Goal: Transaction & Acquisition: Purchase product/service

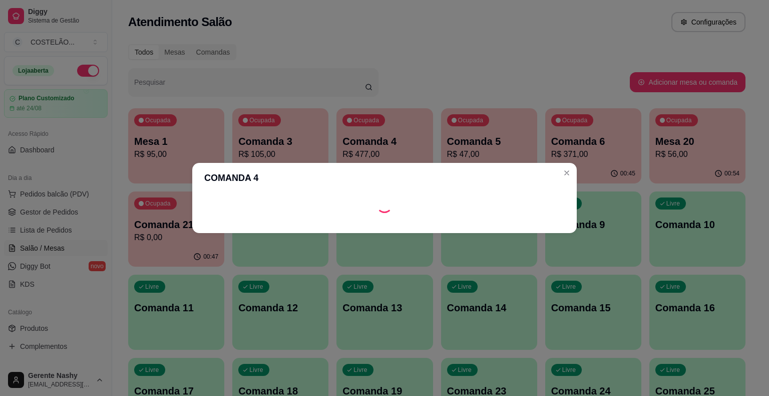
scroll to position [93, 0]
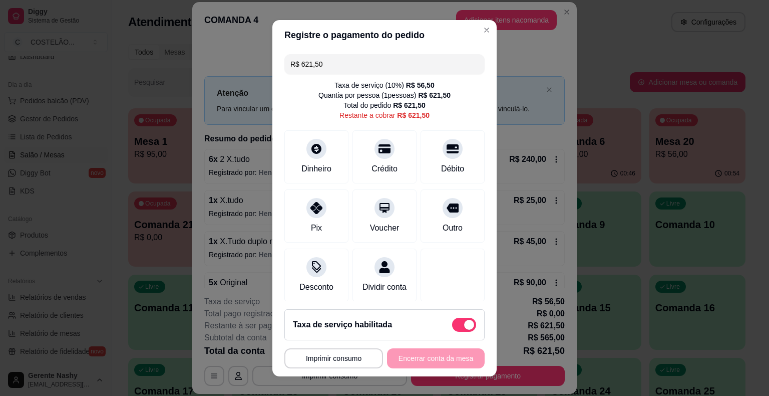
click at [302, 66] on input "R$ 621,50" at bounding box center [384, 64] width 188 height 20
click at [325, 66] on input "R$ 621,50" at bounding box center [384, 64] width 188 height 20
click at [315, 206] on icon at bounding box center [316, 204] width 13 height 13
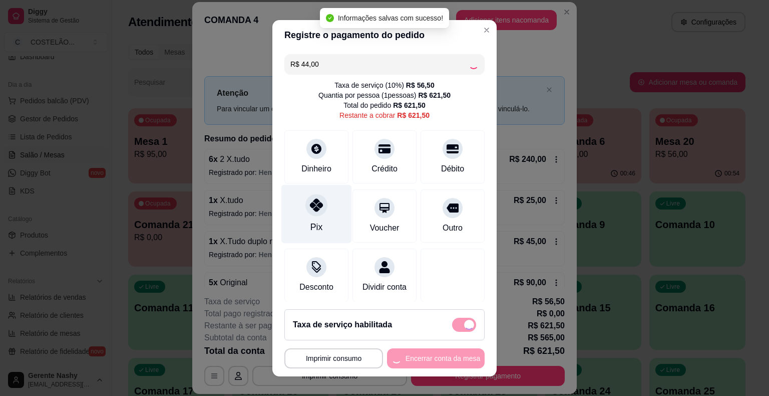
type input "R$ 577,50"
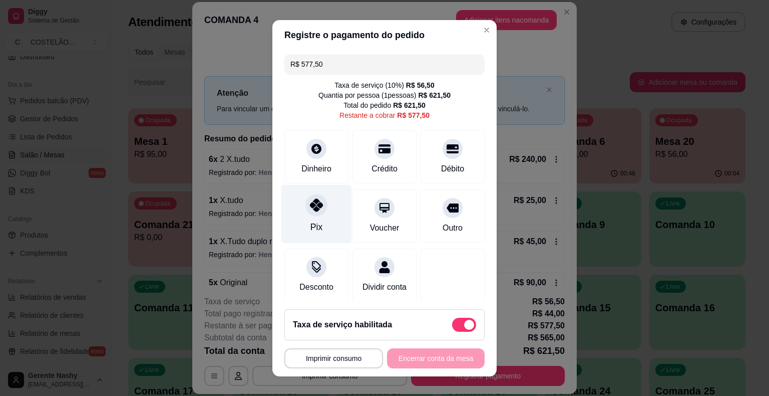
click at [476, 31] on header "COMANDA 4 Adicionar itens na comanda" at bounding box center [384, 20] width 385 height 36
click at [387, 60] on input "R$ 577,50" at bounding box center [384, 64] width 188 height 20
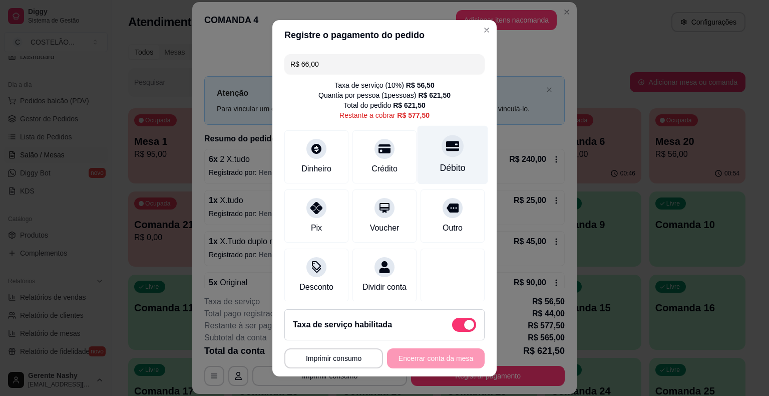
click at [442, 157] on div at bounding box center [453, 146] width 22 height 22
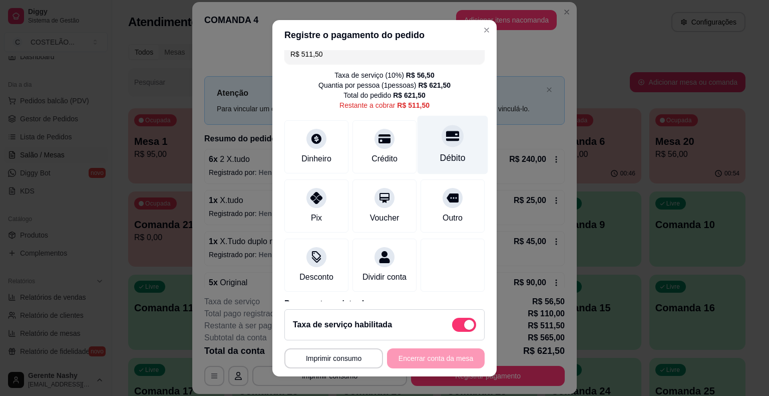
scroll to position [0, 0]
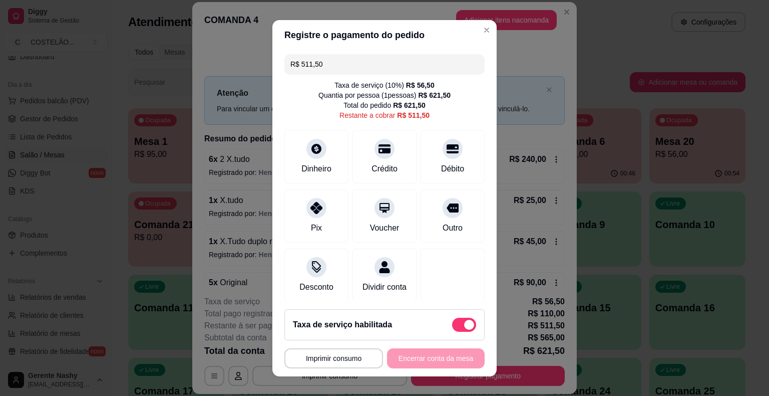
click at [434, 60] on input "R$ 511,50" at bounding box center [384, 64] width 188 height 20
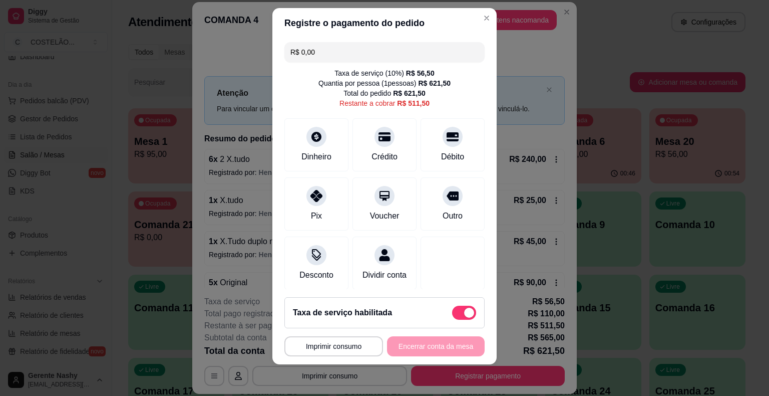
type input "R$ 0,00"
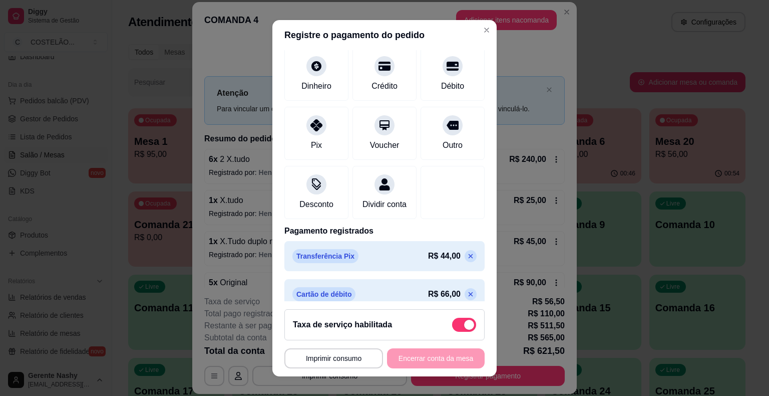
scroll to position [105, 0]
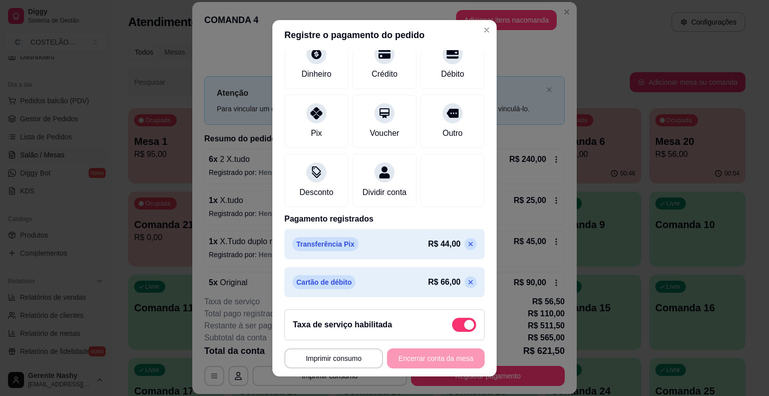
click at [607, 53] on div "COMANDA 4 Adicionar itens na comanda Iniciada [DATE] 23:08 Comanda cadastrada n…" at bounding box center [384, 198] width 769 height 396
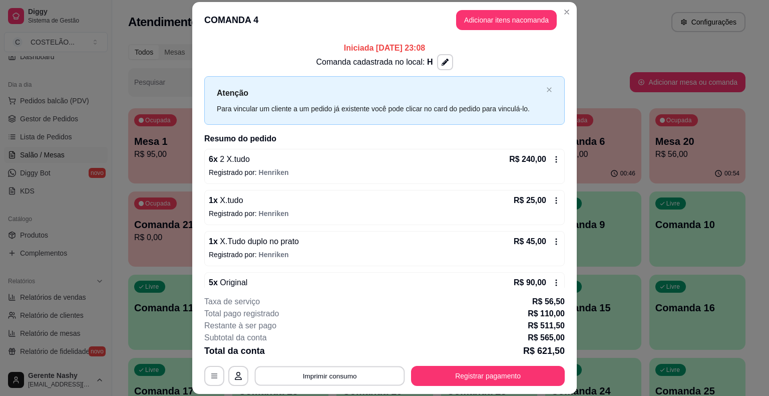
click at [351, 377] on button "Imprimir consumo" at bounding box center [330, 376] width 150 height 20
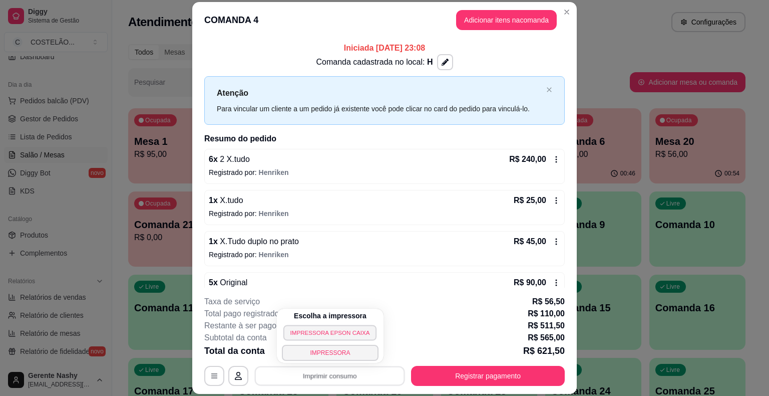
click at [339, 331] on button "IMPRESSORA EPSON CAIXA" at bounding box center [329, 332] width 93 height 16
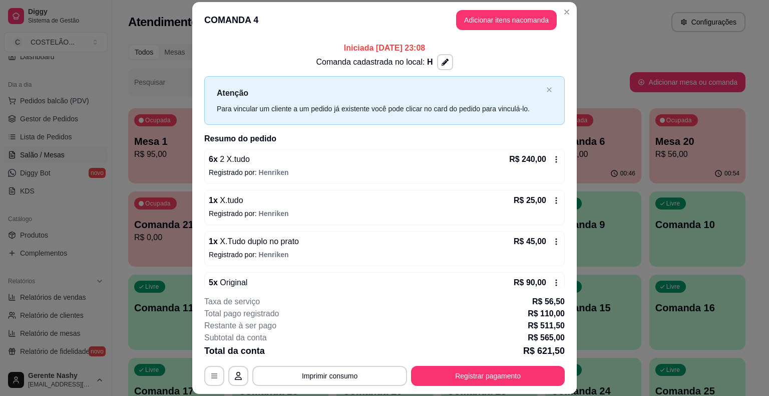
click at [310, 187] on div "6 x 2 X.tudo R$ 240,00 Registrado por: Henriken 1 x X.tudo R$ 25,00 Registrado …" at bounding box center [384, 392] width 361 height 487
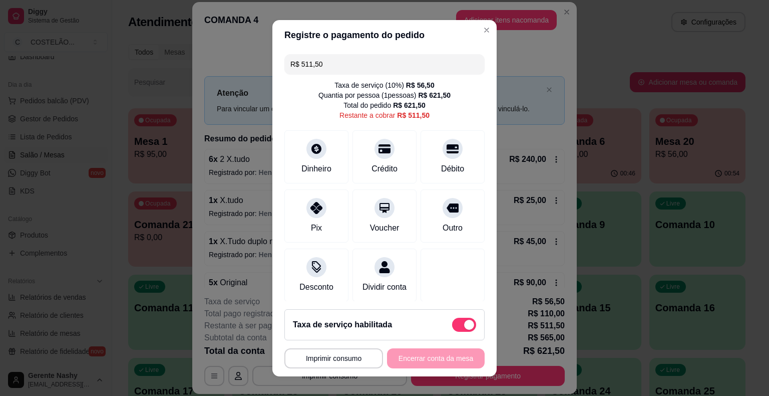
click at [388, 61] on input "R$ 511,50" at bounding box center [384, 64] width 188 height 20
type input "R$ 22,00"
click at [311, 216] on div at bounding box center [316, 205] width 22 height 22
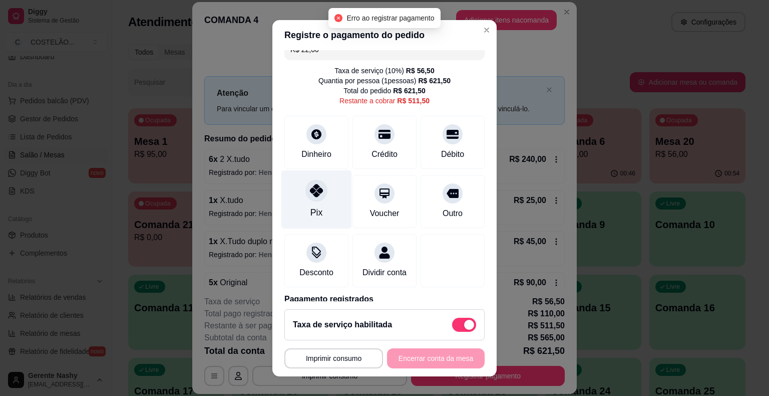
scroll to position [0, 0]
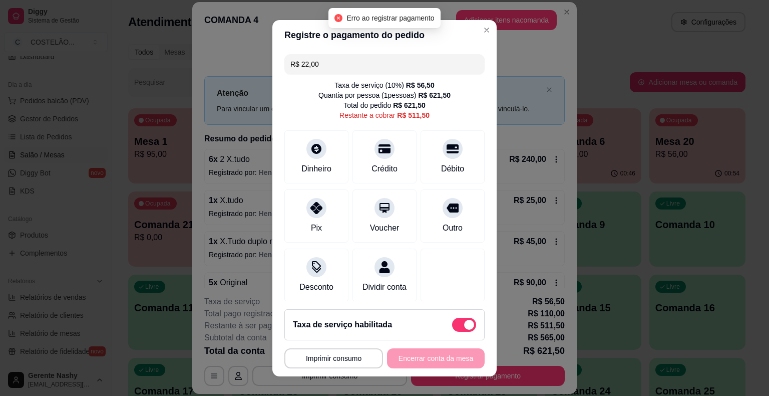
click at [477, 44] on header "Registre o pagamento do pedido" at bounding box center [384, 35] width 224 height 30
click at [478, 22] on button "Adicionar itens na comanda" at bounding box center [506, 20] width 101 height 20
click at [384, 59] on input "R$ 531,30" at bounding box center [384, 64] width 188 height 20
click at [378, 64] on input "R$ 0,00" at bounding box center [384, 64] width 188 height 20
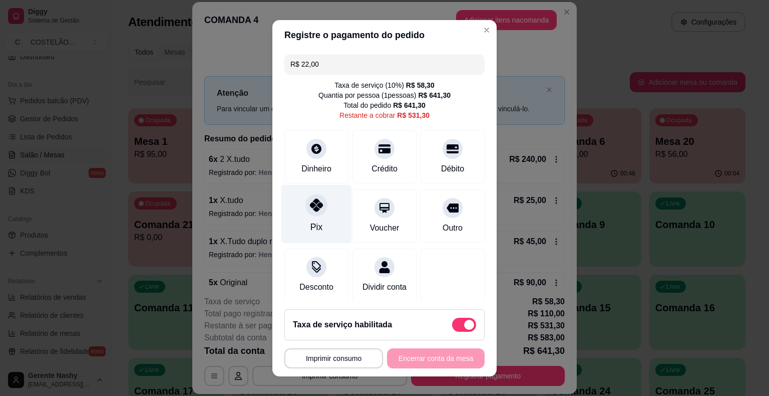
click at [310, 226] on div "Pix" at bounding box center [316, 226] width 12 height 13
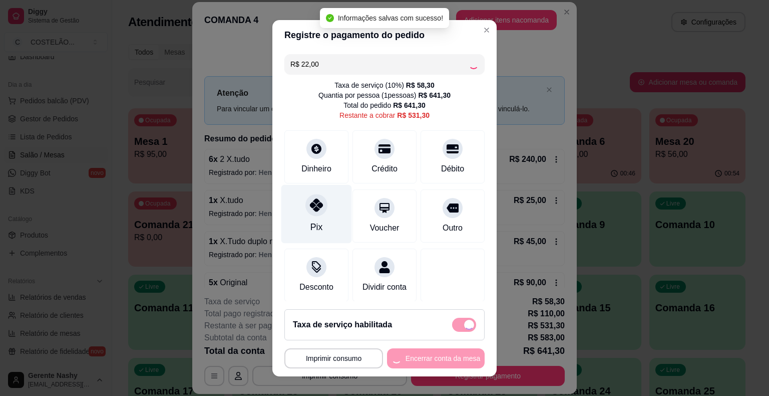
type input "R$ 509,30"
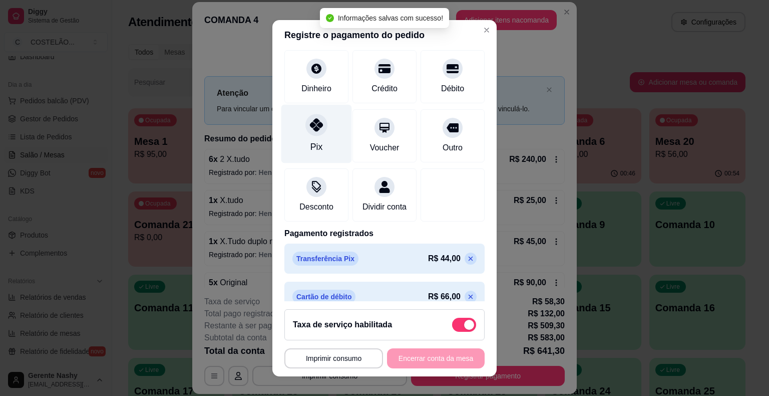
scroll to position [143, 0]
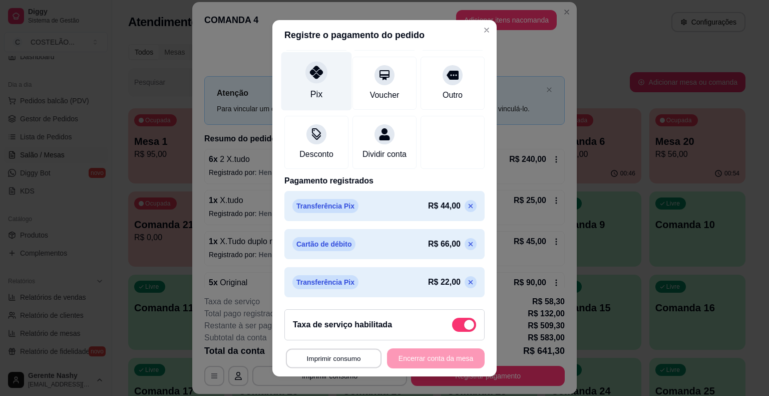
click at [360, 357] on button "Imprimir consumo" at bounding box center [334, 358] width 96 height 20
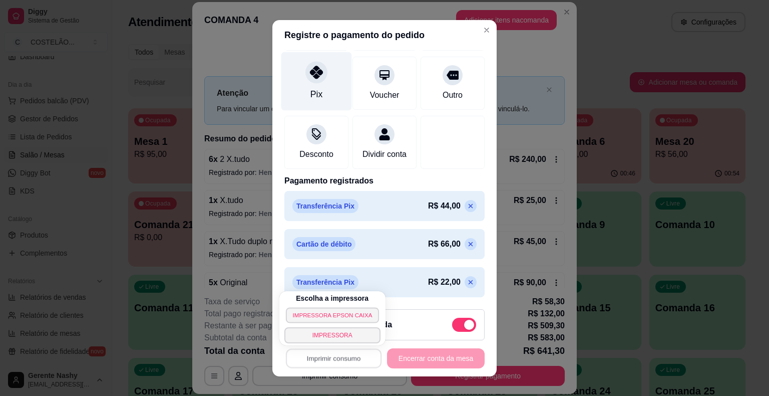
click at [352, 309] on button "IMPRESSORA EPSON CAIXA" at bounding box center [332, 315] width 93 height 16
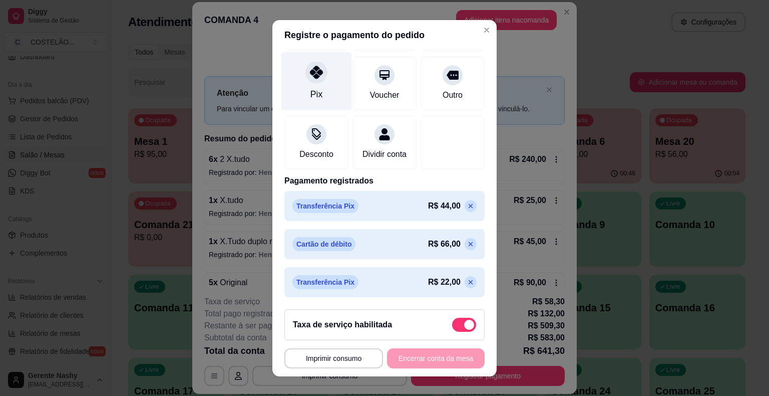
click at [344, 359] on button "Imprimir consumo" at bounding box center [333, 358] width 99 height 20
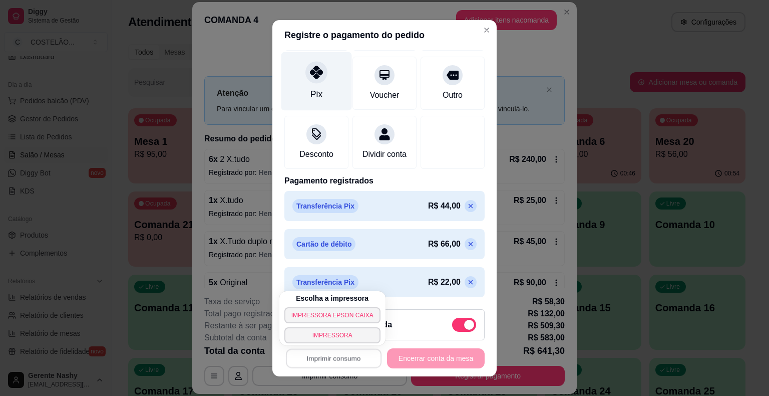
click at [336, 318] on button "IMPRESSORA EPSON CAIXA" at bounding box center [332, 315] width 96 height 16
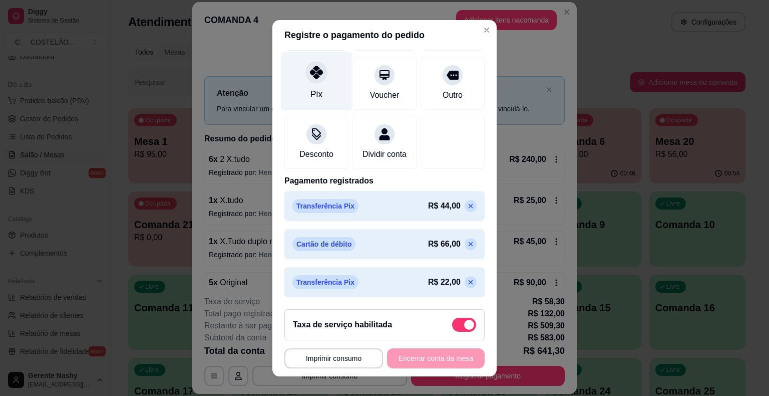
click at [479, 34] on header "COMANDA 4 Adicionar itens na comanda" at bounding box center [384, 20] width 385 height 36
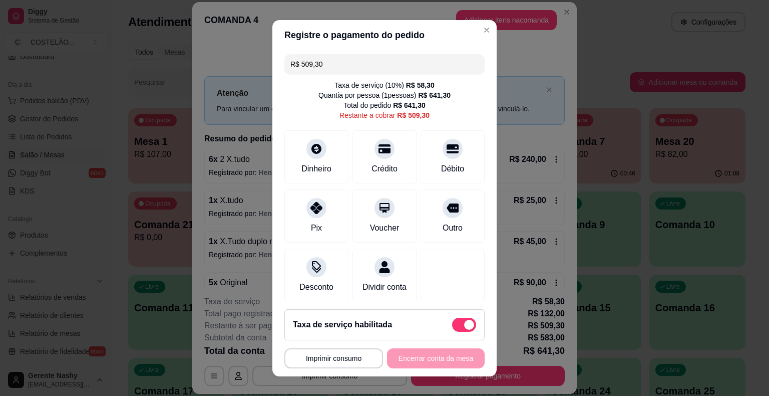
click at [390, 66] on input "R$ 509,30" at bounding box center [384, 64] width 188 height 20
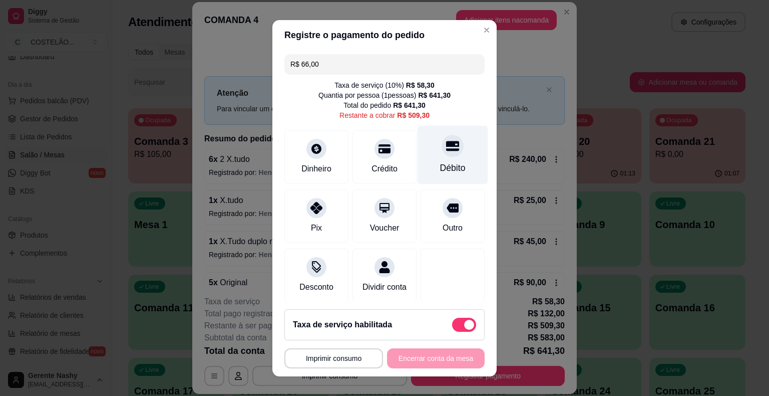
click at [446, 150] on icon at bounding box center [452, 145] width 13 height 13
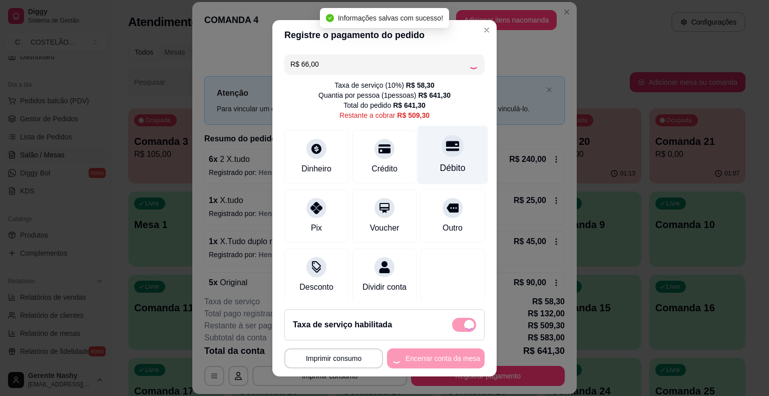
type input "R$ 443,30"
click at [341, 359] on button "Imprimir consumo" at bounding box center [333, 358] width 99 height 20
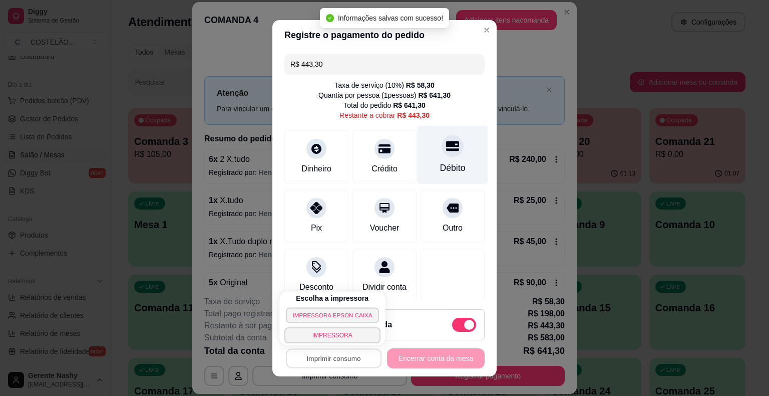
click at [337, 317] on button "IMPRESSORA EPSON CAIXA" at bounding box center [332, 315] width 93 height 16
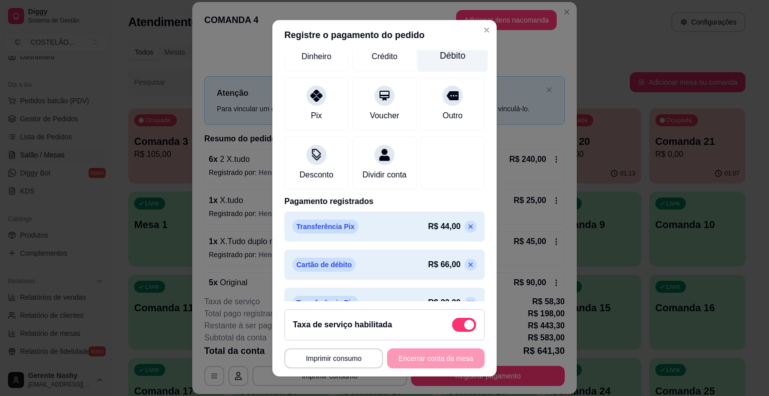
scroll to position [0, 0]
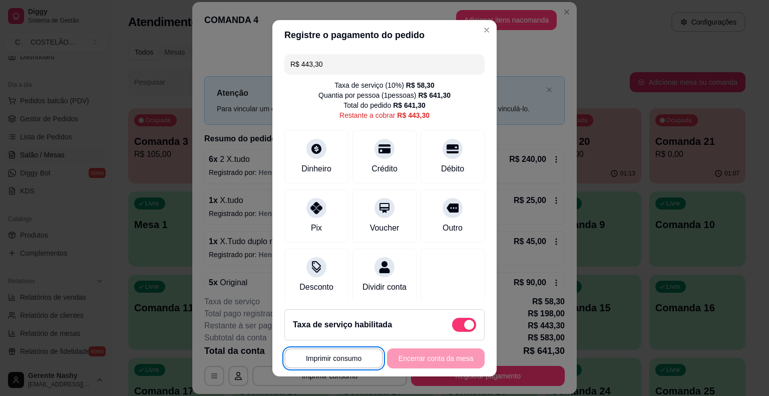
click at [427, 68] on input "R$ 443,30" at bounding box center [384, 64] width 188 height 20
type input "R$ 43,30"
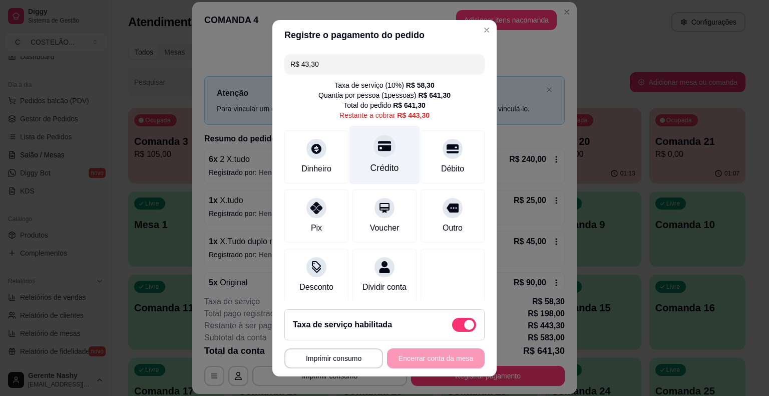
click at [378, 148] on icon at bounding box center [384, 146] width 13 height 10
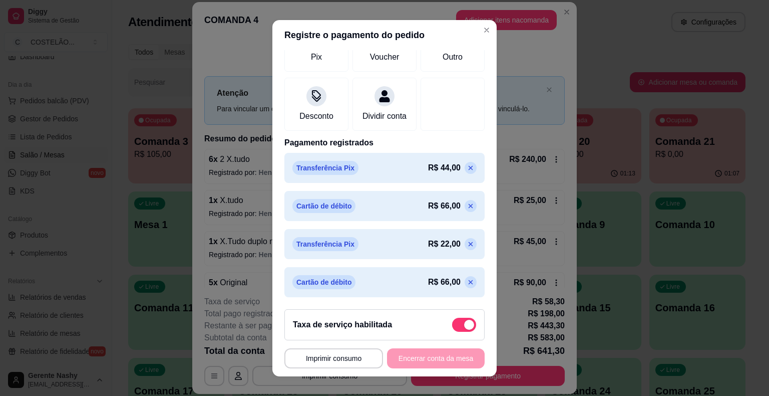
click at [479, 30] on button "Adicionar itens na comanda" at bounding box center [506, 20] width 101 height 20
